Goal: Task Accomplishment & Management: Check status

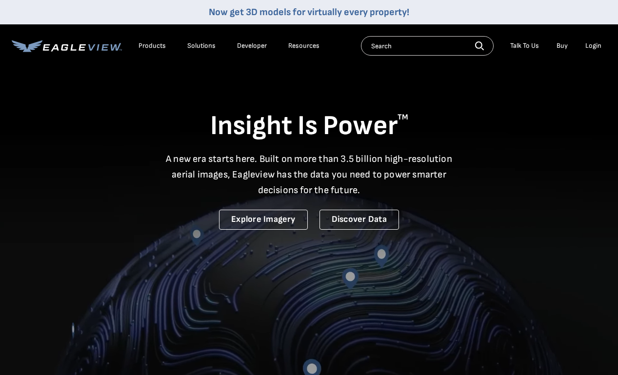
click at [593, 45] on div "Login" at bounding box center [593, 45] width 16 height 9
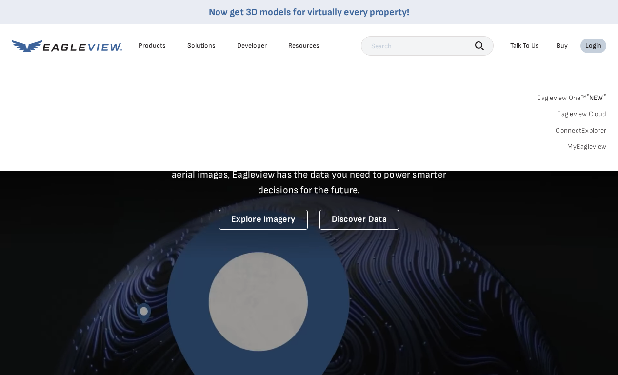
click at [591, 147] on link "MyEagleview" at bounding box center [586, 146] width 39 height 9
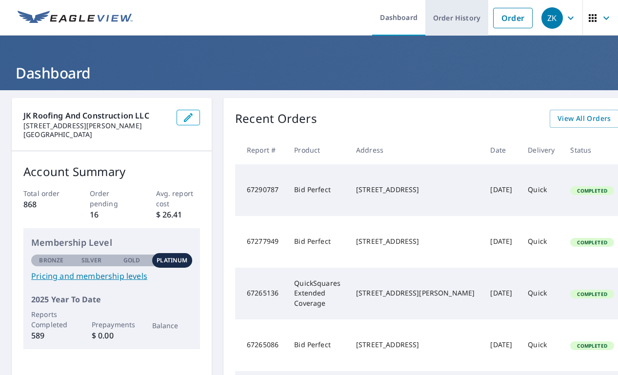
click at [459, 20] on link "Order History" at bounding box center [456, 18] width 63 height 36
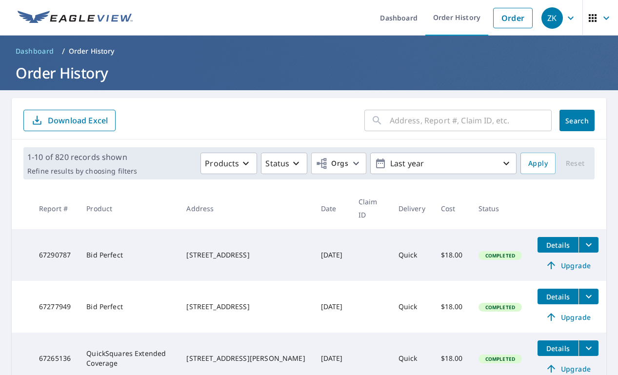
click at [427, 124] on input "text" at bounding box center [471, 120] width 162 height 27
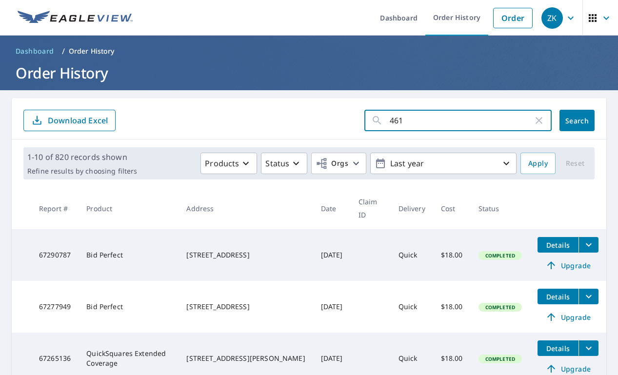
type input "4610"
click button "Search" at bounding box center [576, 120] width 35 height 21
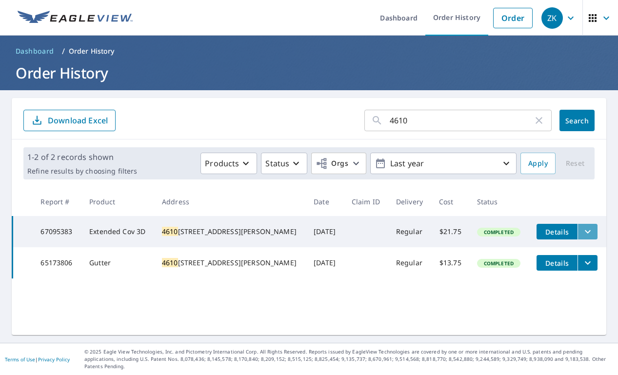
click at [582, 236] on icon "filesDropdownBtn-67095383" at bounding box center [588, 232] width 12 height 12
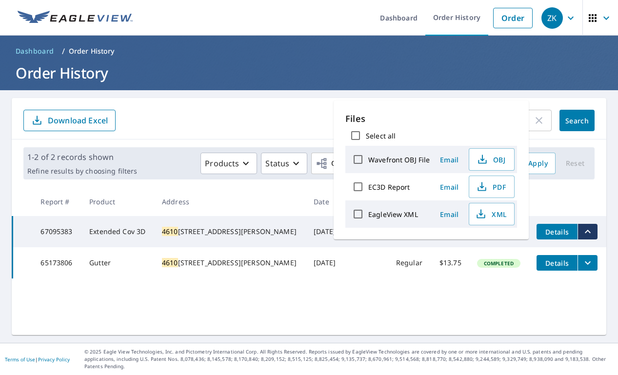
drag, startPoint x: 397, startPoint y: 310, endPoint x: 403, endPoint y: 298, distance: 13.1
click at [397, 307] on div "4610 ​ Search Download Excel 1-2 of 2 records shown Refine results by choosing …" at bounding box center [309, 216] width 595 height 237
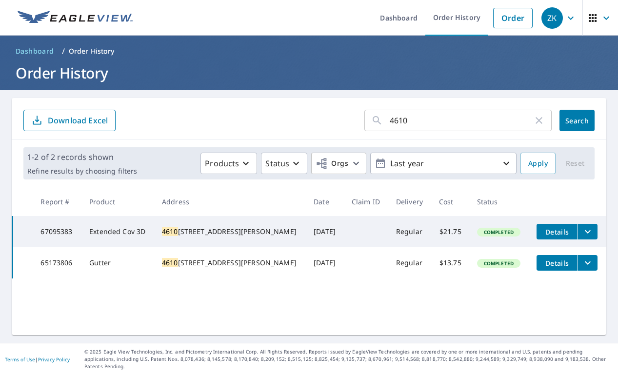
click at [442, 116] on input "4610" at bounding box center [461, 120] width 143 height 27
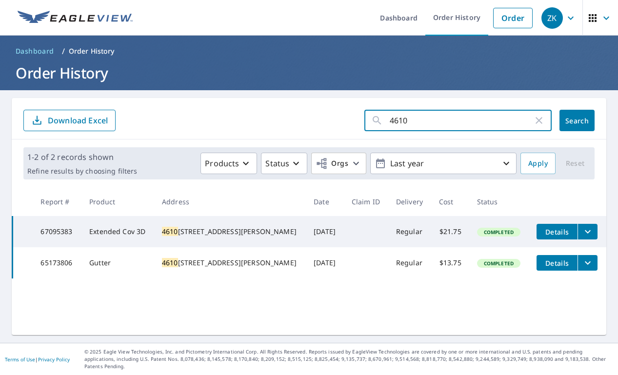
click at [442, 116] on input "4610" at bounding box center [461, 120] width 143 height 27
type input "1469"
click button "Search" at bounding box center [576, 120] width 35 height 21
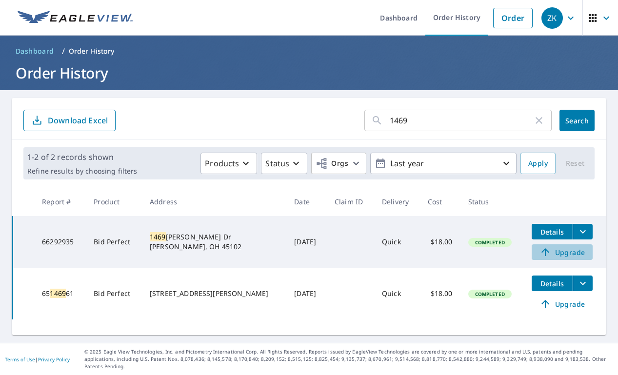
click at [568, 254] on span "Upgrade" at bounding box center [561, 252] width 49 height 12
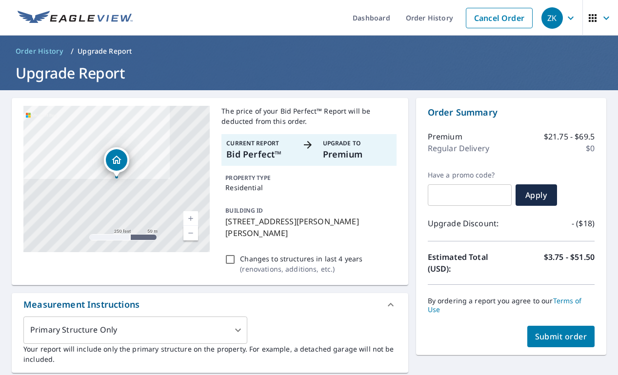
click at [555, 338] on span "Submit order" at bounding box center [561, 336] width 52 height 11
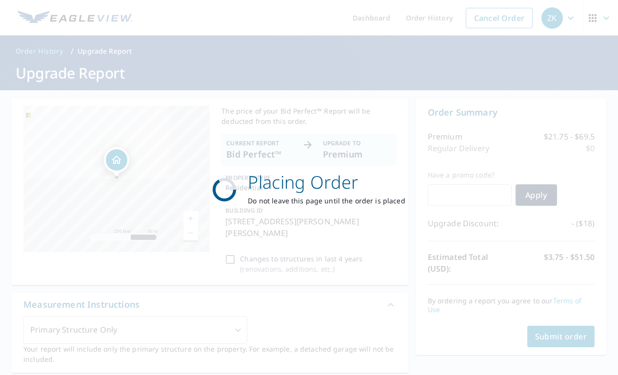
click at [10, 182] on div "Placing Order Do not leave this page until the order is placed" at bounding box center [309, 187] width 618 height 375
